Goal: Task Accomplishment & Management: Manage account settings

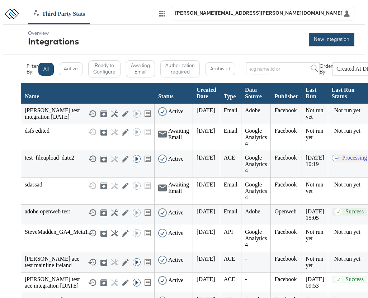
click at [347, 36] on button "New Integration" at bounding box center [332, 39] width 46 height 13
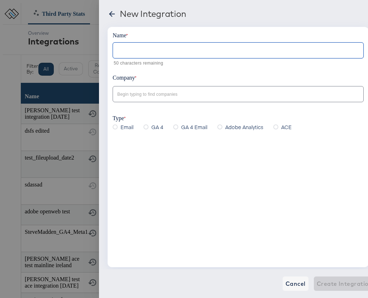
click at [148, 51] on input "text" at bounding box center [238, 47] width 250 height 15
type input "anusha test integration"
click at [133, 93] on input "text" at bounding box center [232, 94] width 233 height 8
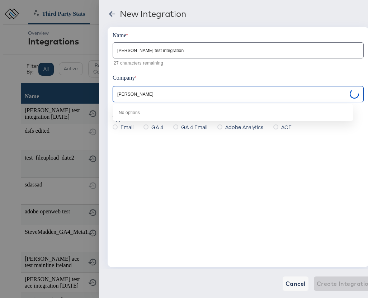
type input "anusha"
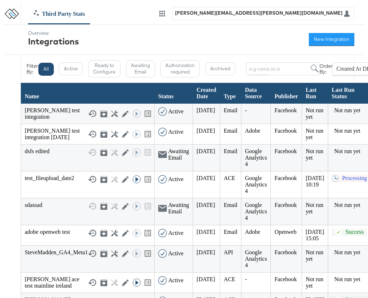
scroll to position [0, 1]
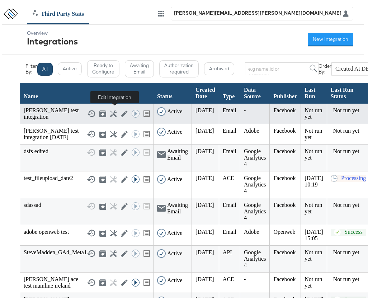
click at [121, 110] on icon at bounding box center [124, 113] width 7 height 7
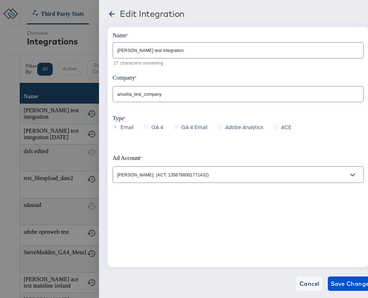
click at [175, 50] on input "anusha test integration" at bounding box center [238, 47] width 250 height 15
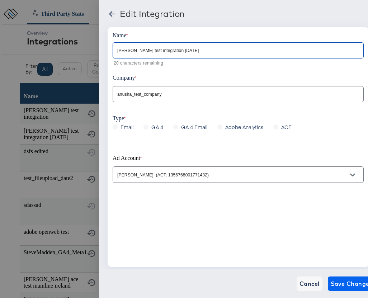
type input "[PERSON_NAME] test integration [DATE]"
click at [342, 282] on span "Save Changes" at bounding box center [352, 284] width 42 height 10
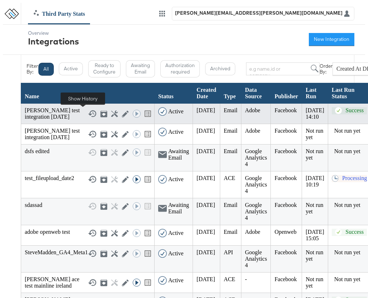
click at [88, 114] on icon at bounding box center [92, 113] width 9 height 9
click at [88, 113] on icon at bounding box center [92, 113] width 9 height 9
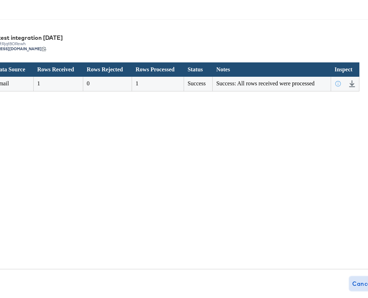
click at [352, 283] on span "Cancel" at bounding box center [362, 284] width 20 height 10
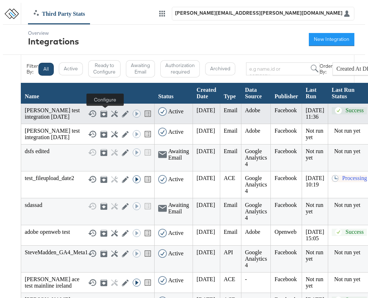
click at [111, 113] on icon at bounding box center [114, 113] width 7 height 7
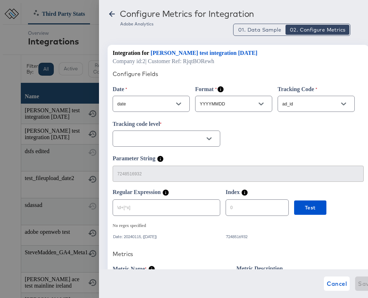
click at [159, 140] on input "text" at bounding box center [161, 139] width 90 height 8
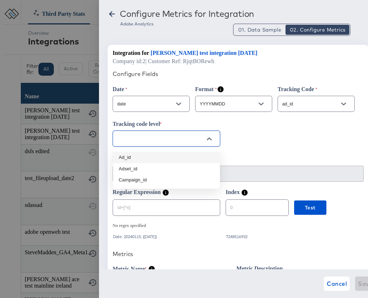
click at [146, 161] on li "Ad_id" at bounding box center [166, 157] width 107 height 11
type input "Ad_id"
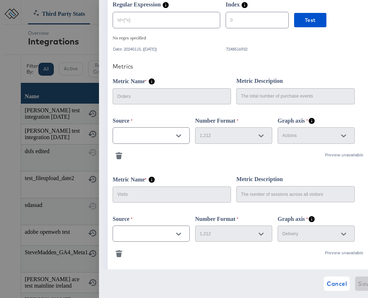
scroll to position [198, 0]
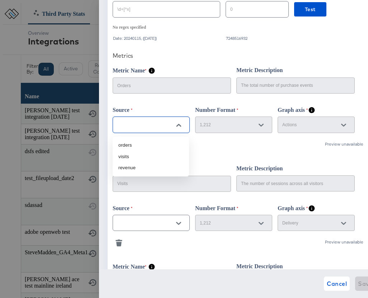
click at [144, 126] on input "text" at bounding box center [146, 125] width 60 height 8
click at [134, 149] on li "orders" at bounding box center [151, 145] width 76 height 11
type input "orders"
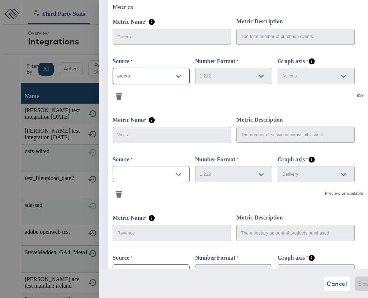
scroll to position [267, 0]
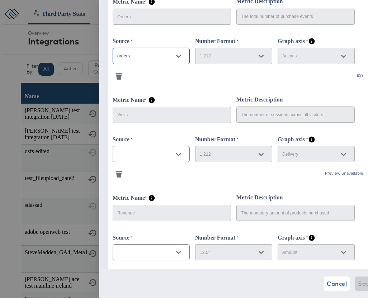
click at [140, 157] on input "text" at bounding box center [146, 154] width 60 height 8
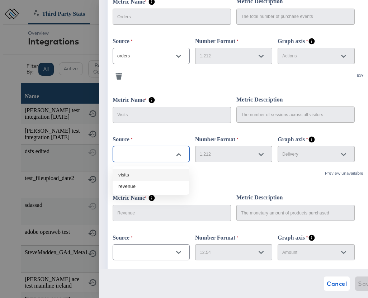
click at [141, 177] on li "visits" at bounding box center [151, 174] width 76 height 11
type input "visits"
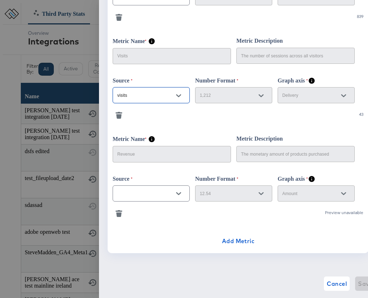
click at [154, 199] on div at bounding box center [151, 193] width 77 height 16
click at [179, 192] on icon "Open" at bounding box center [178, 193] width 5 height 5
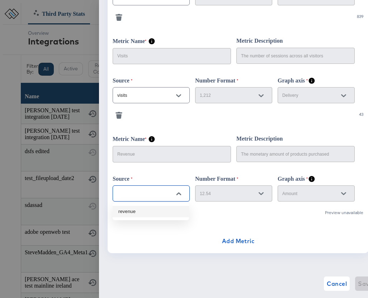
click at [147, 212] on li "revenue" at bounding box center [151, 211] width 76 height 11
type input "revenue"
click at [358, 282] on span "Save" at bounding box center [365, 284] width 14 height 10
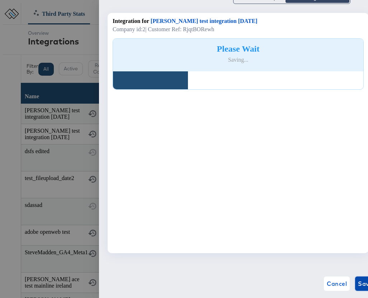
scroll to position [22, 0]
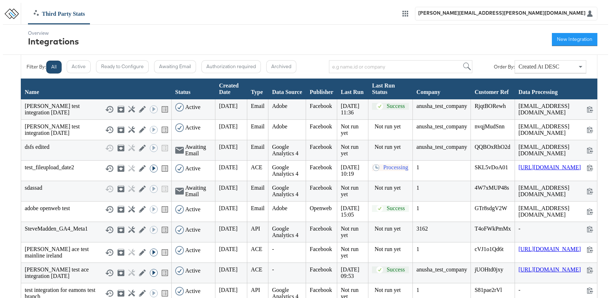
click at [267, 51] on div "Overview Integrations New Integration" at bounding box center [306, 40] width 606 height 30
